Goal: Task Accomplishment & Management: Manage account settings

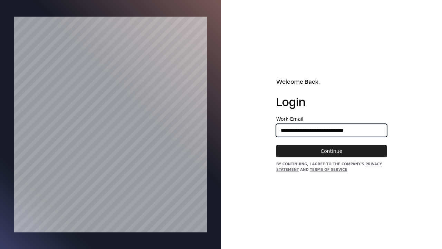
type input "**********"
click at [332, 151] on button "Continue" at bounding box center [331, 151] width 111 height 12
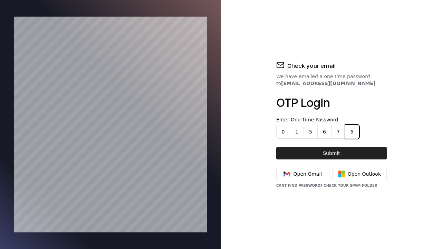
type input "******"
click at [332, 153] on button "Submit" at bounding box center [331, 153] width 111 height 12
